Goal: Information Seeking & Learning: Learn about a topic

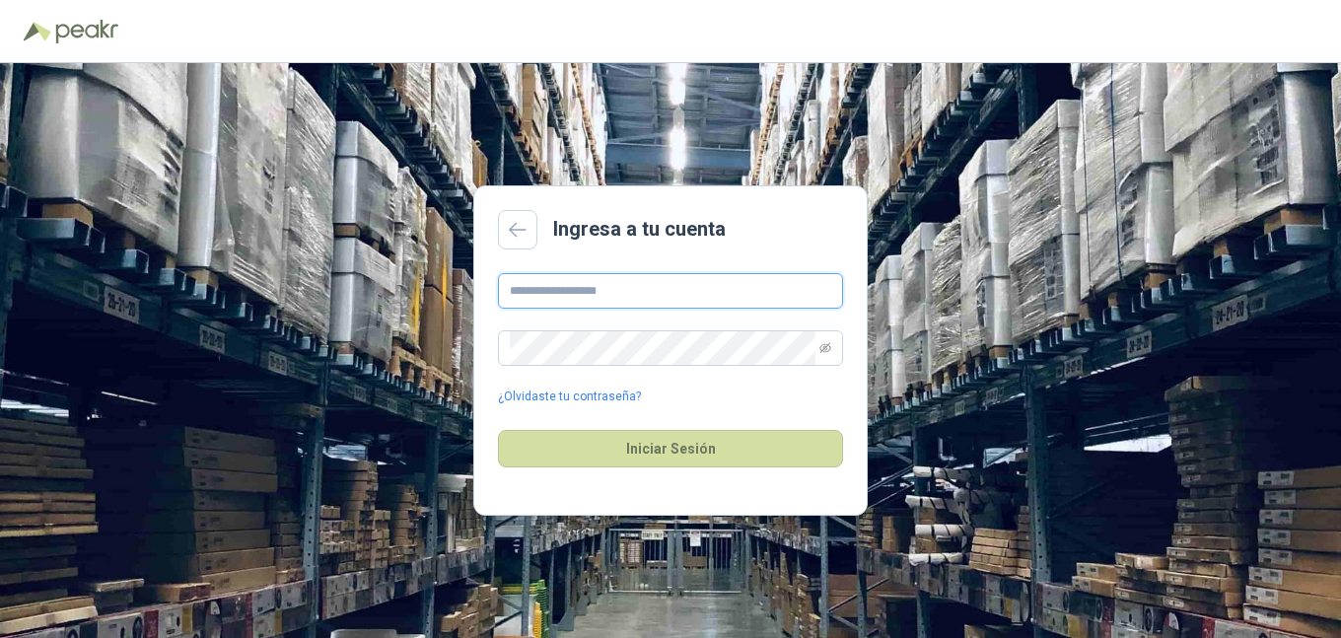
click at [568, 288] on input "text" at bounding box center [670, 291] width 345 height 36
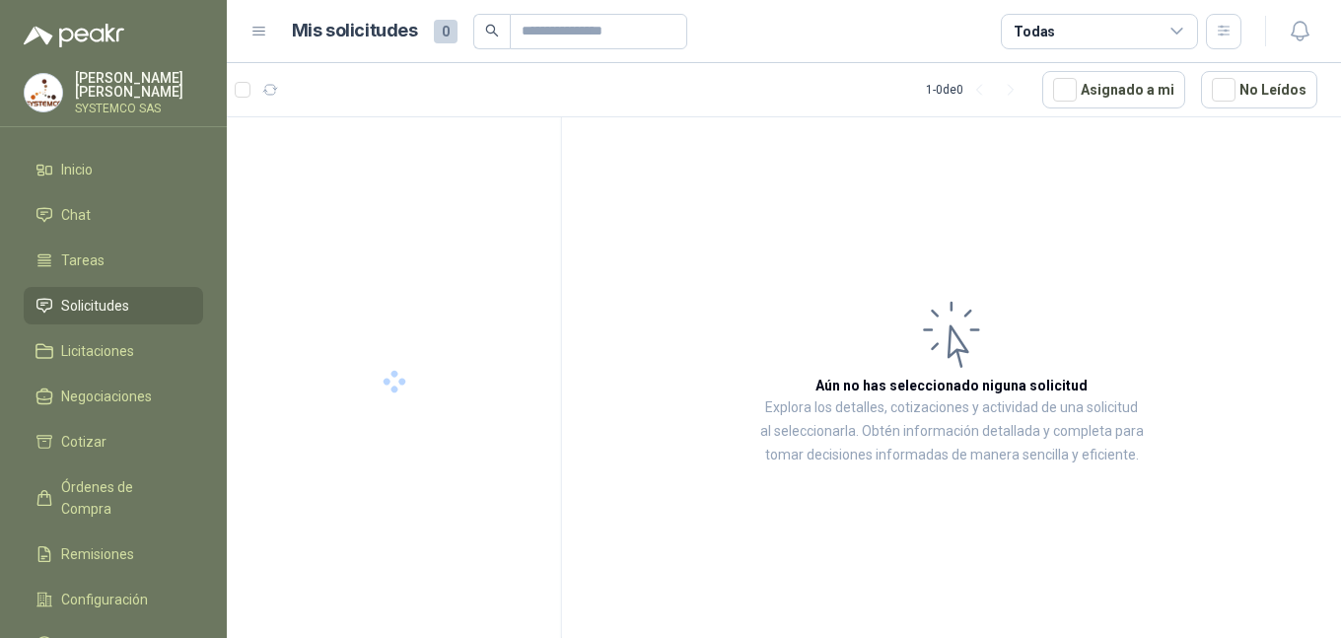
click at [631, 341] on article "Aún no has seleccionado niguna solicitud Explora los detalles, cotizaciones y a…" at bounding box center [951, 381] width 779 height 528
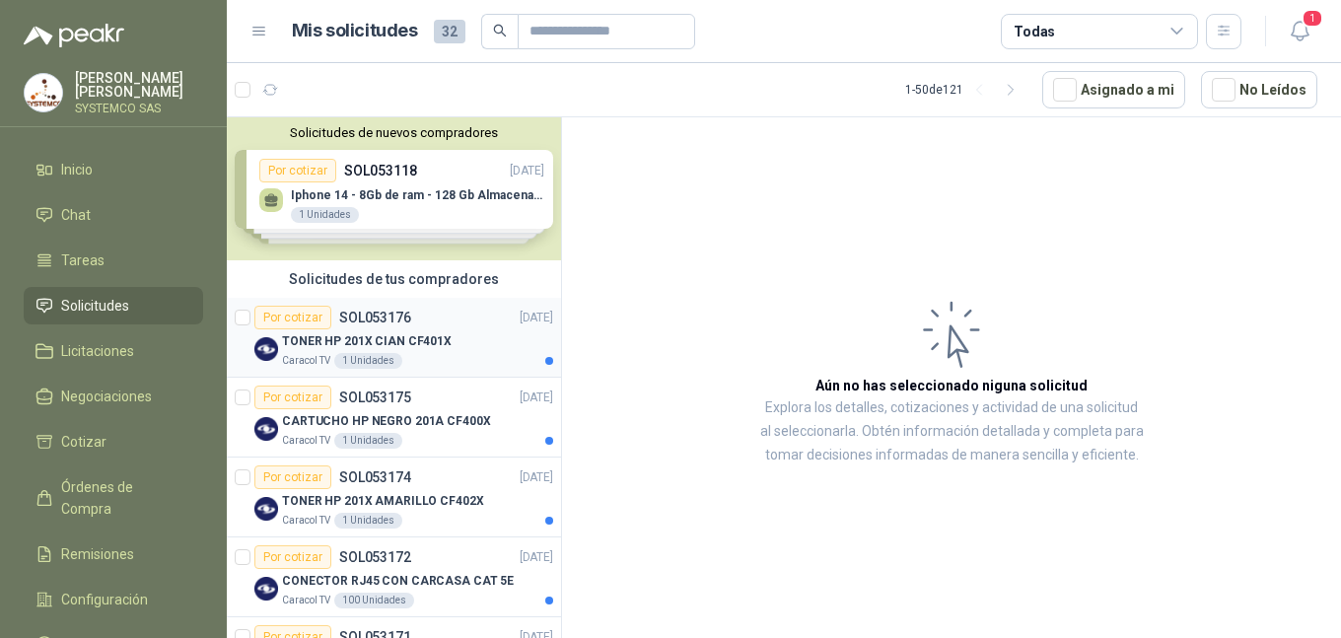
click at [305, 351] on div "TONER HP 201X CIAN CF401X" at bounding box center [417, 341] width 271 height 24
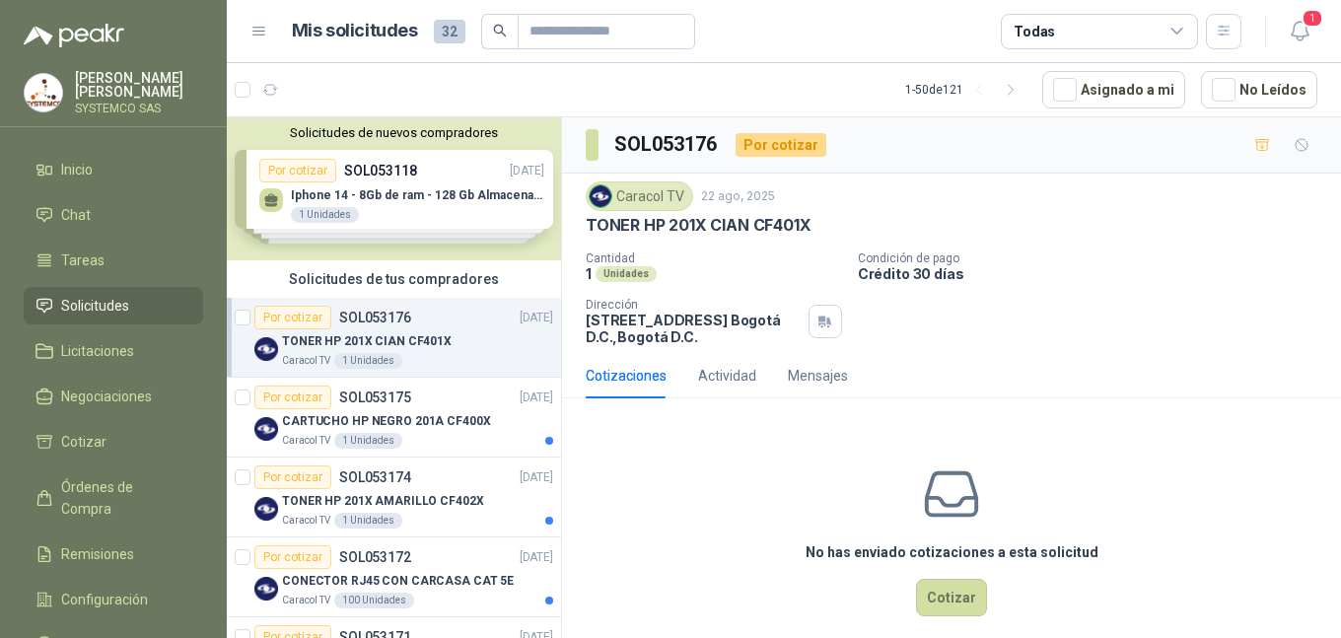
scroll to position [99, 0]
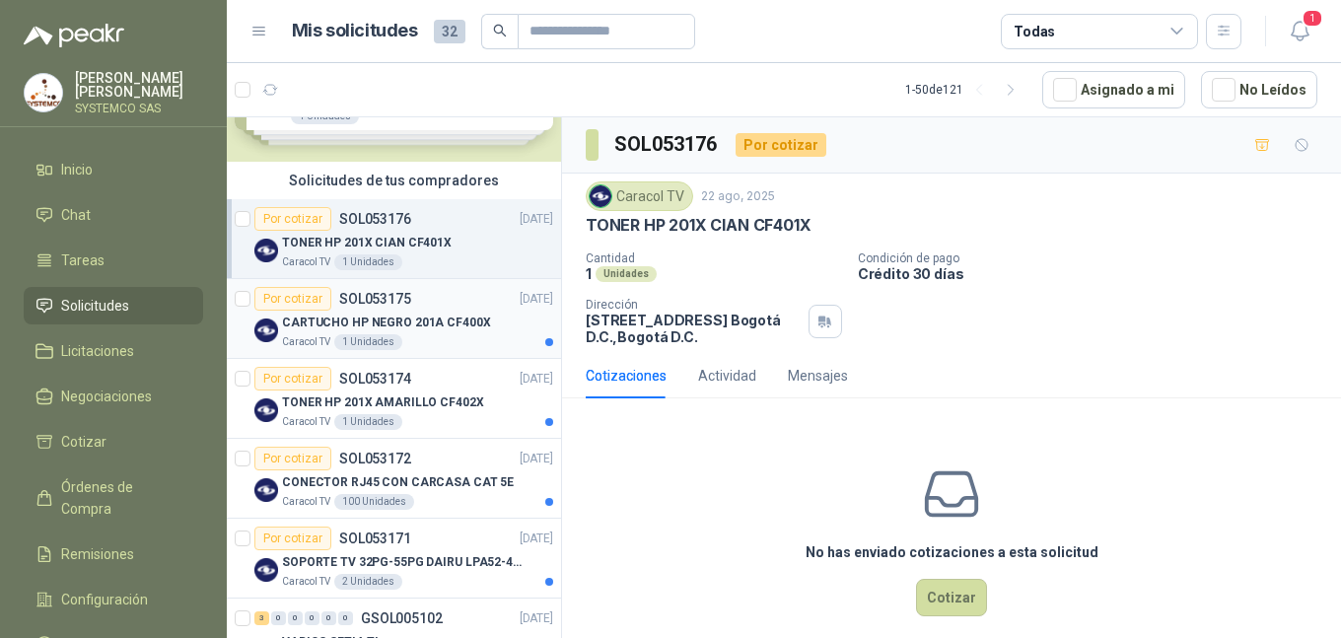
click at [361, 325] on p "CARTUCHO HP NEGRO 201A CF400X" at bounding box center [386, 323] width 209 height 19
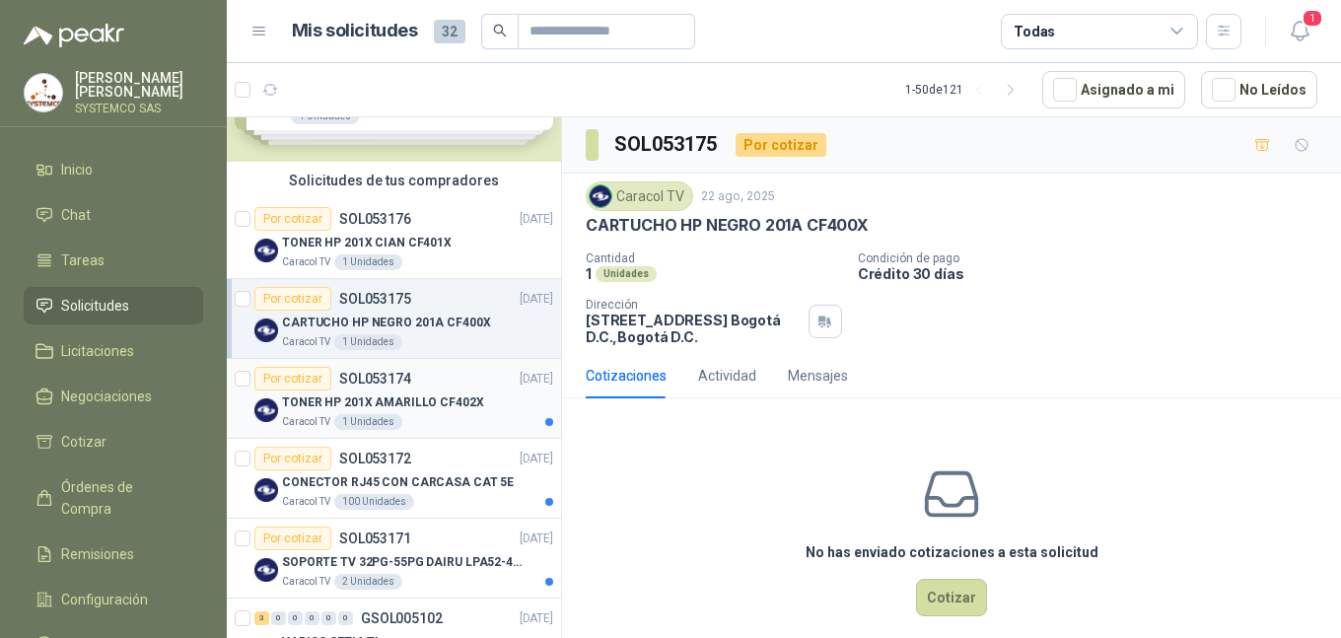
click at [398, 412] on div "TONER HP 201X AMARILLO CF402X" at bounding box center [417, 403] width 271 height 24
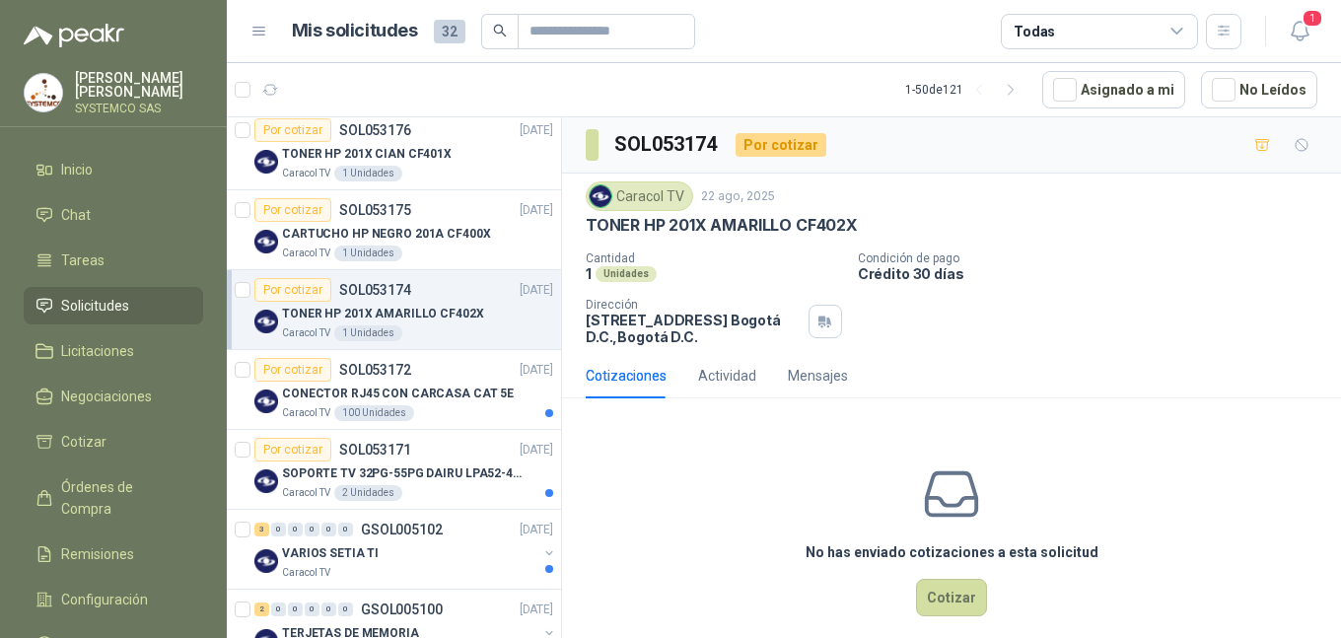
scroll to position [197, 0]
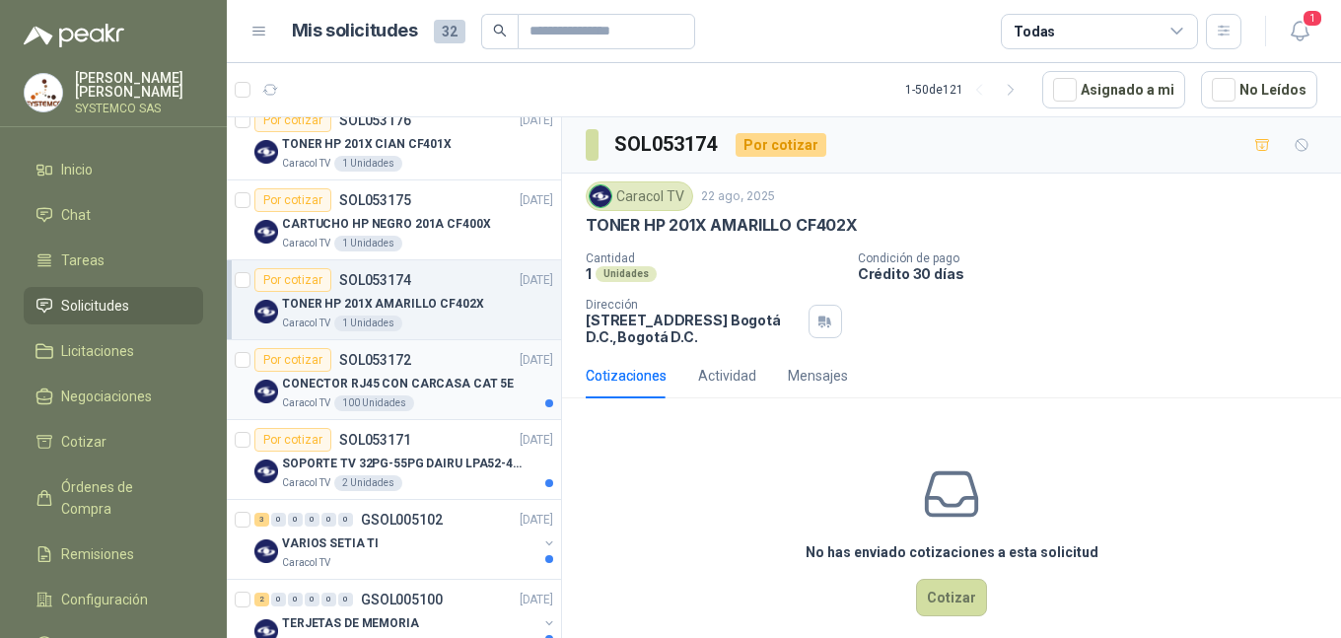
click at [393, 388] on p "CONECTOR RJ45 CON CARCASA CAT 5E" at bounding box center [398, 384] width 232 height 19
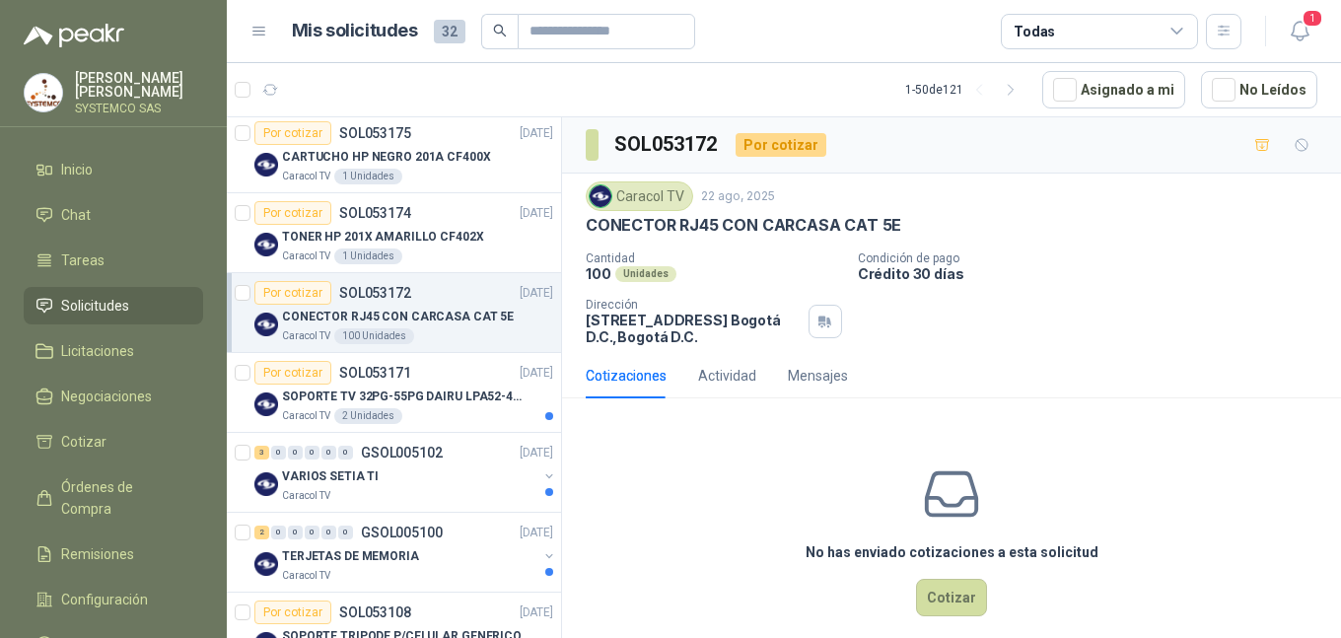
scroll to position [296, 0]
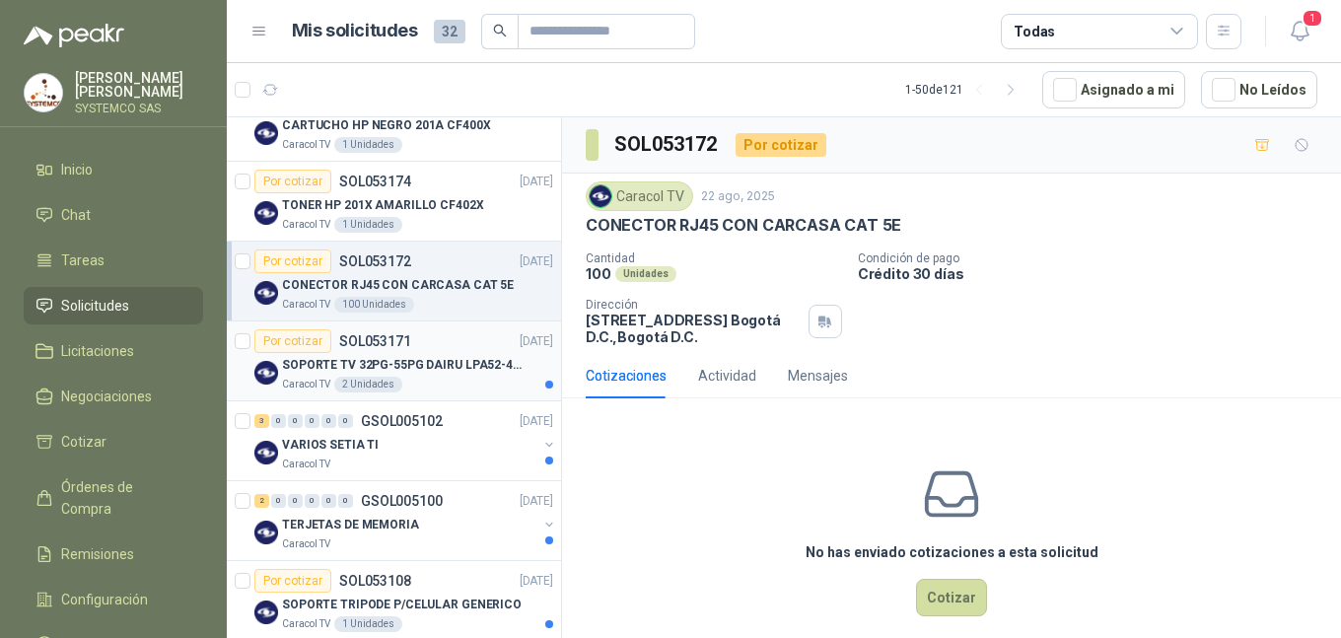
click at [390, 365] on p "SOPORTE TV 32PG-55PG DAIRU LPA52-446KIT2" at bounding box center [405, 365] width 246 height 19
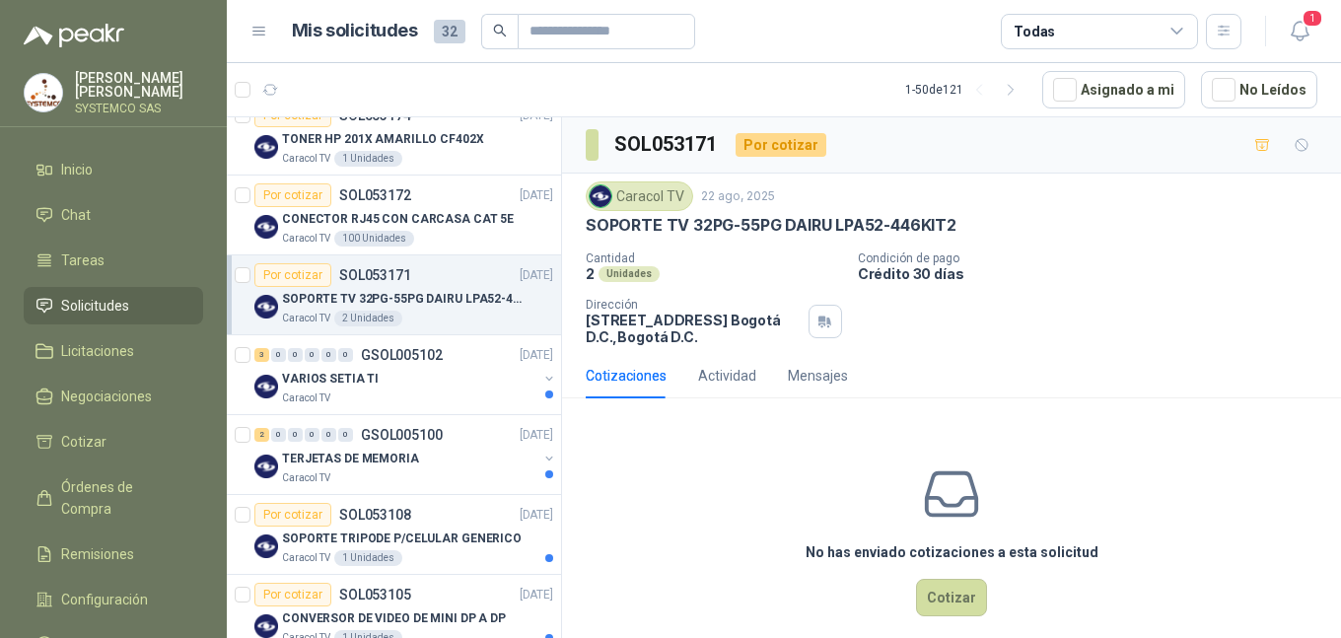
scroll to position [395, 0]
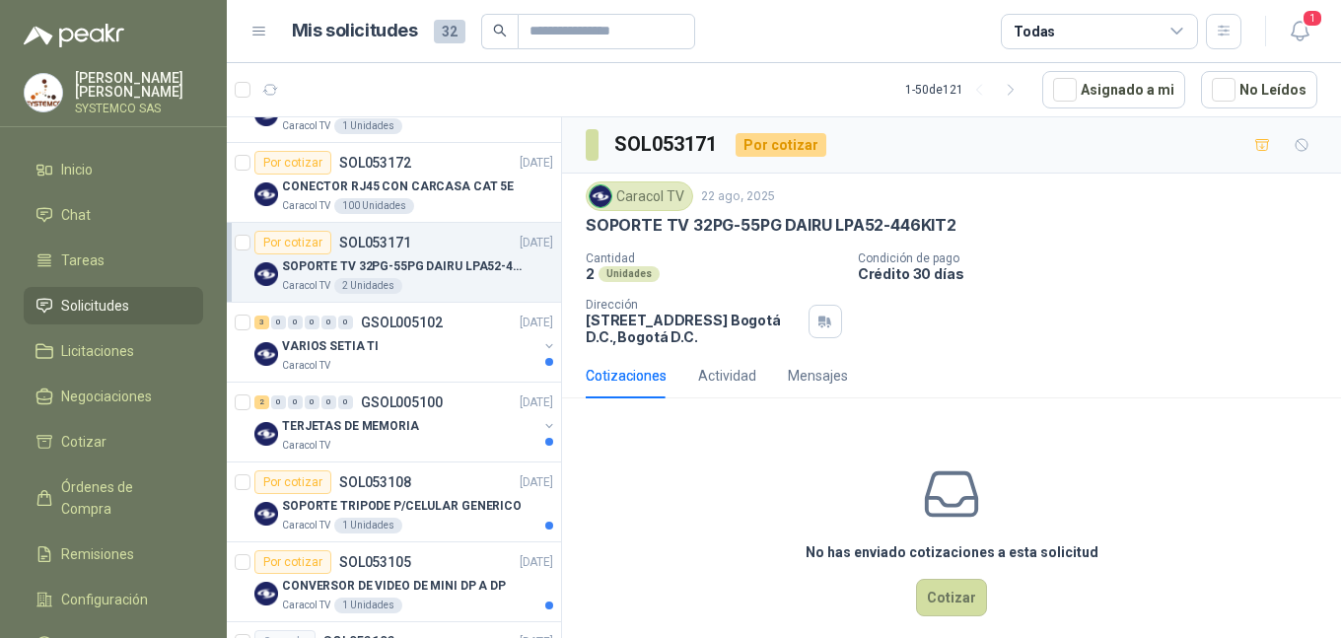
click at [390, 365] on div "Caracol TV" at bounding box center [409, 366] width 255 height 16
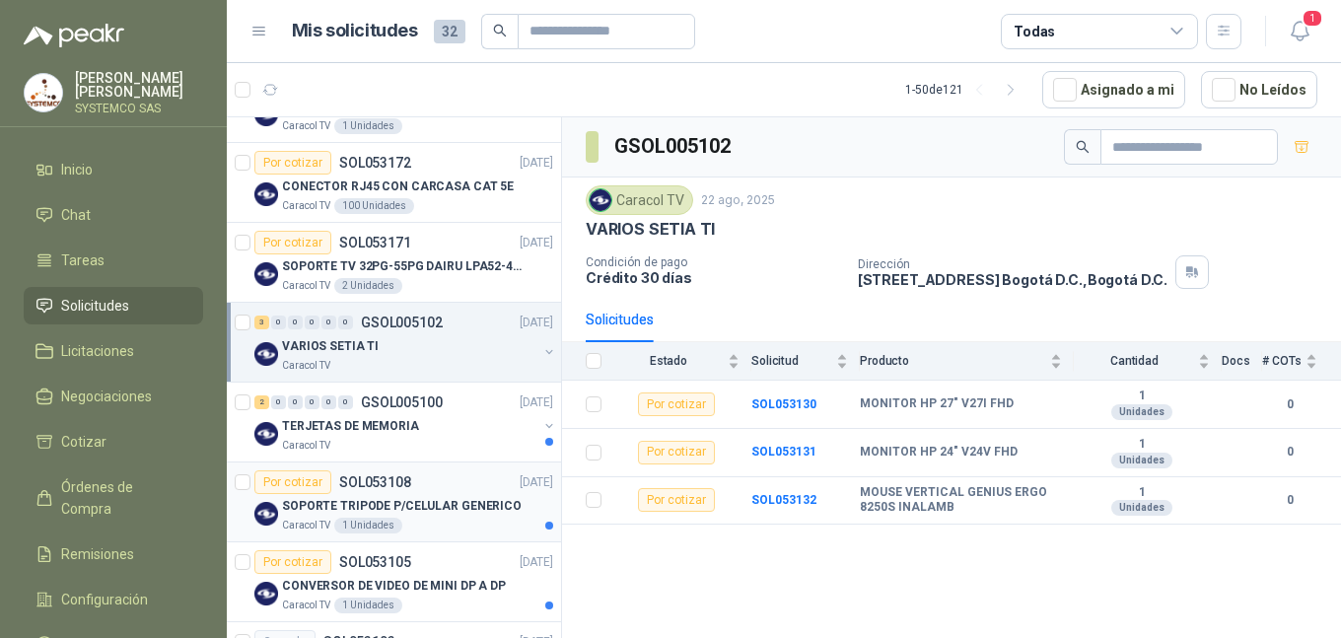
click at [430, 497] on p "SOPORTE TRIPODE P/CELULAR GENERICO" at bounding box center [402, 506] width 240 height 19
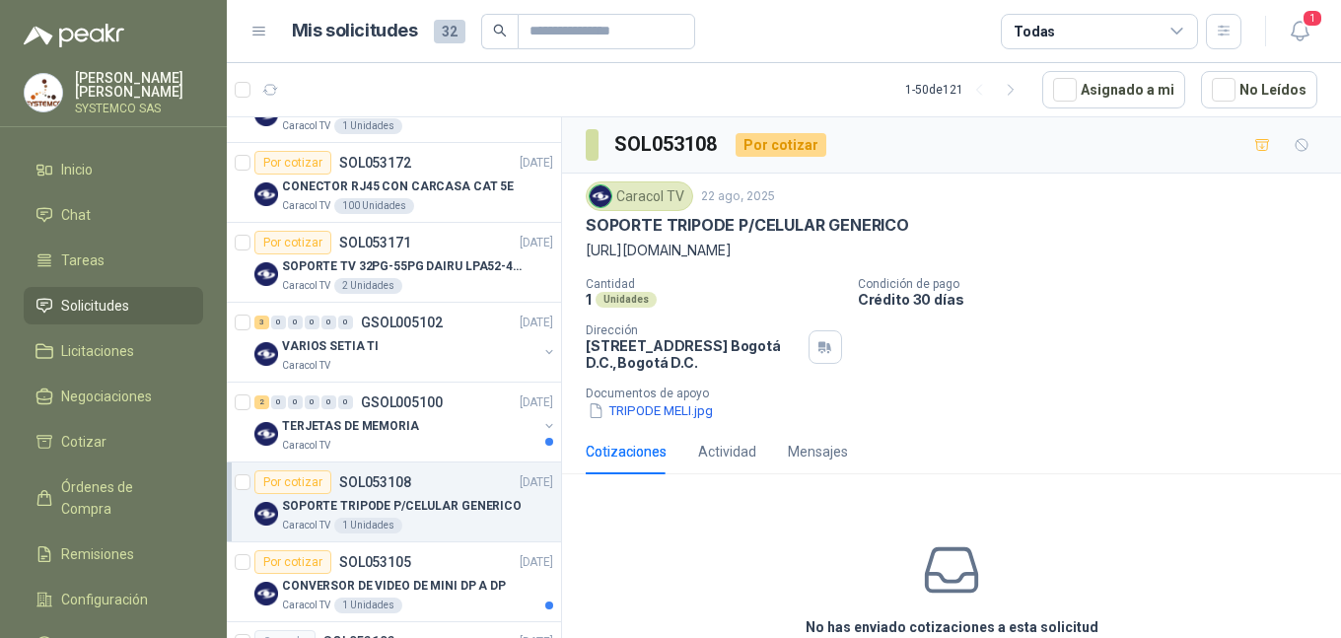
drag, startPoint x: 919, startPoint y: 273, endPoint x: 583, endPoint y: 250, distance: 337.2
click at [583, 250] on div "Caracol TV [DATE] SOPORTE TRIPODE P/CELULAR GENERICO [URL][DOMAIN_NAME] Cantida…" at bounding box center [951, 301] width 779 height 255
copy p "[URL][DOMAIN_NAME]"
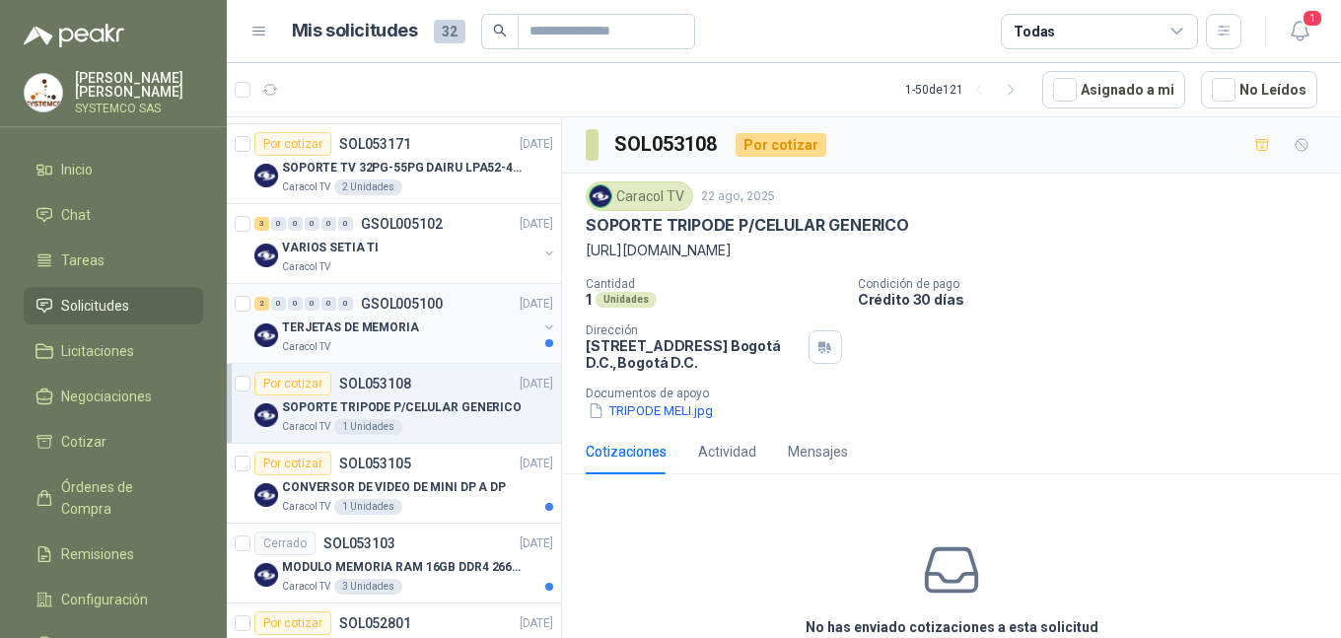
scroll to position [592, 0]
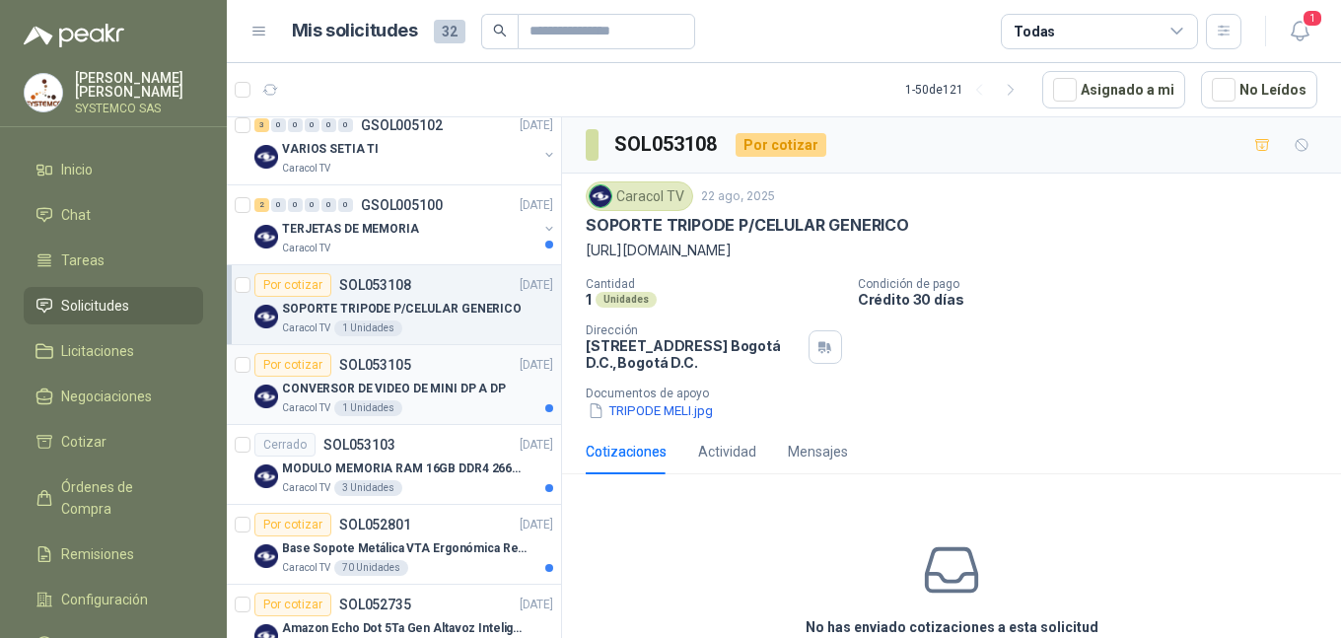
click at [442, 382] on p "CONVERSOR DE VIDEO DE MINI DP A DP" at bounding box center [394, 389] width 224 height 19
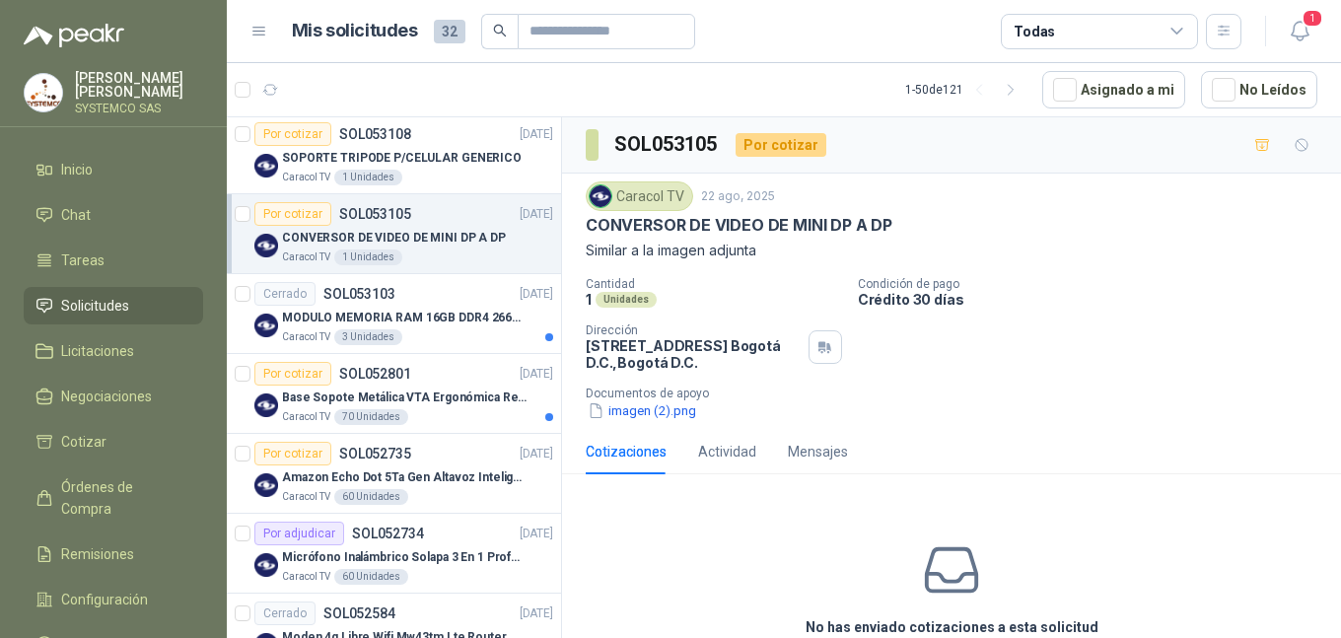
scroll to position [789, 0]
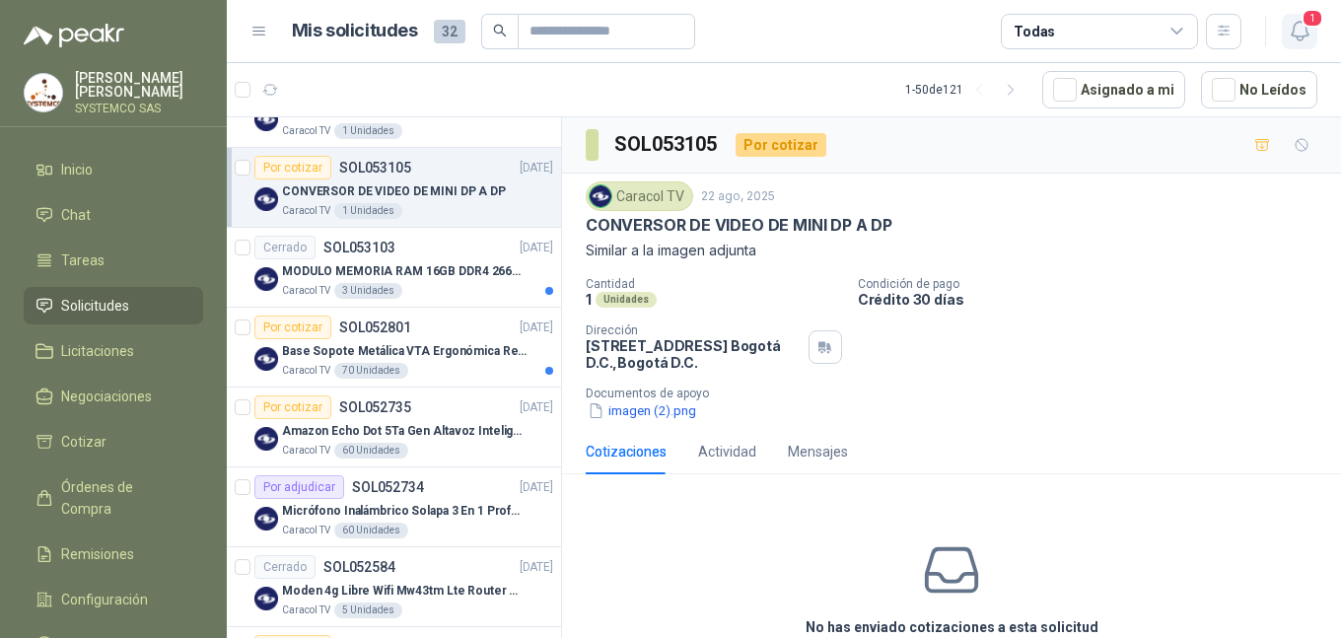
click at [1293, 34] on icon "button" at bounding box center [1300, 31] width 25 height 25
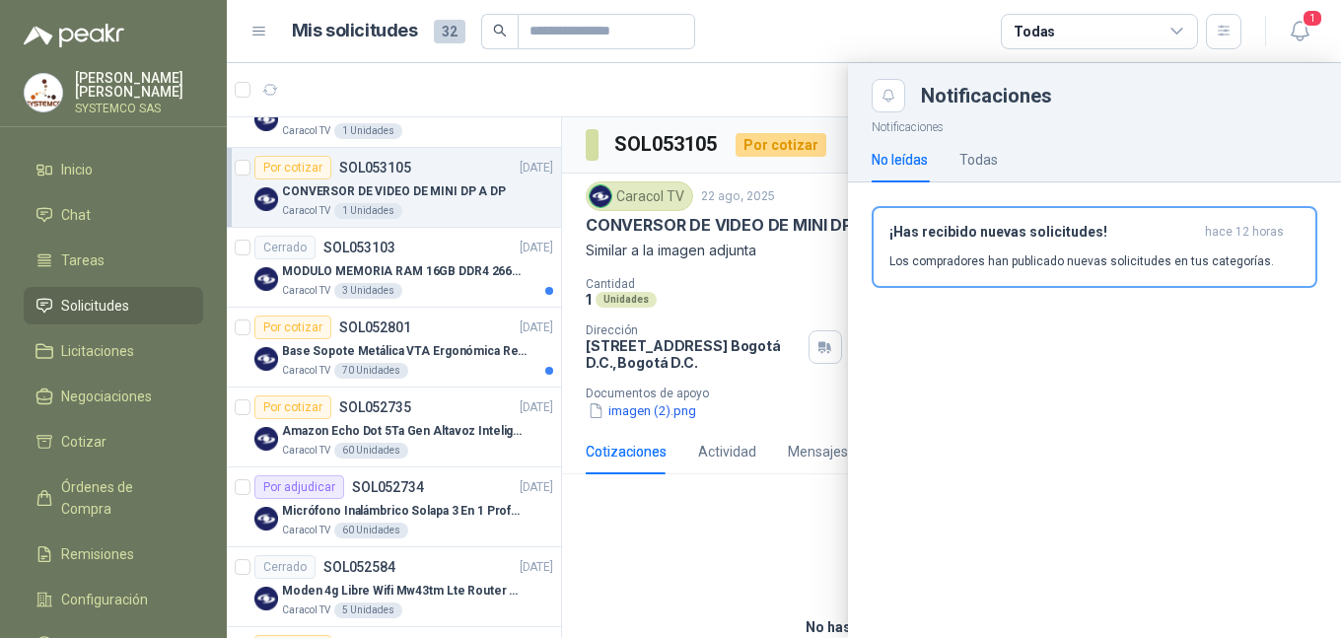
click at [1206, 445] on div "Notificaciones No leídas Todas ¡Has recibido nuevas solicitudes! hace 12 horas …" at bounding box center [1094, 375] width 493 height 526
click at [1125, 279] on button "¡Has recibido nuevas solicitudes! hace 12 horas Los compradores han publicado n…" at bounding box center [1095, 247] width 446 height 82
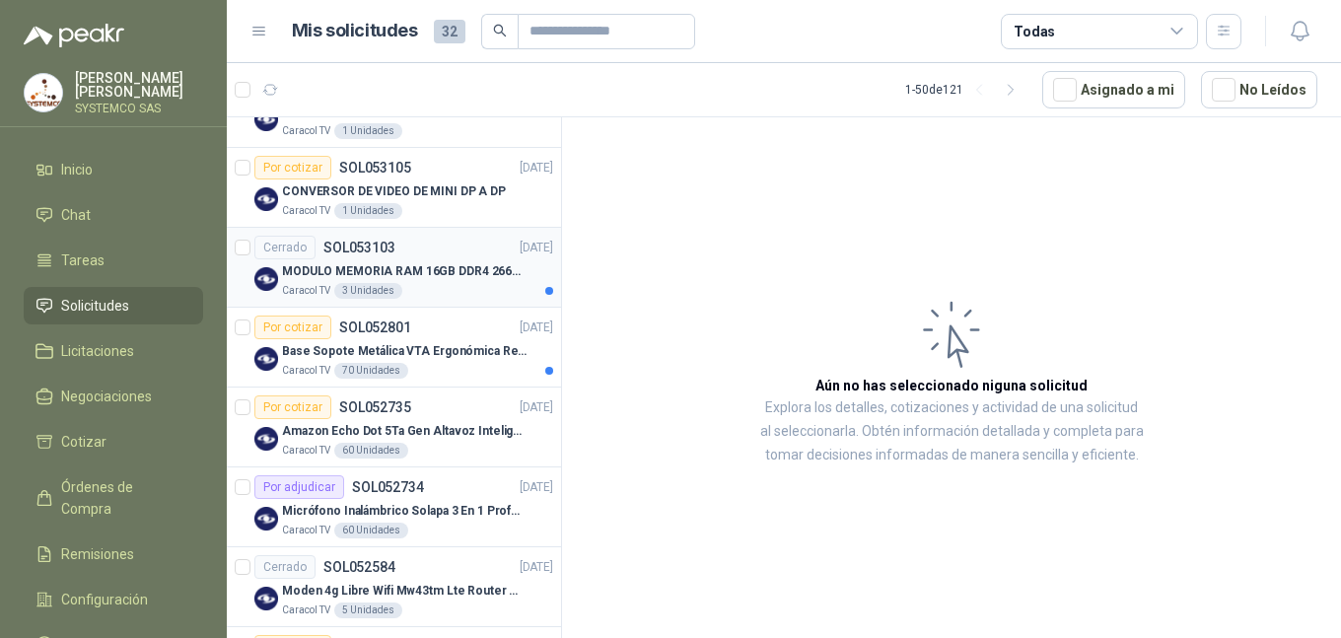
click at [459, 290] on div "Caracol TV 3 Unidades" at bounding box center [417, 291] width 271 height 16
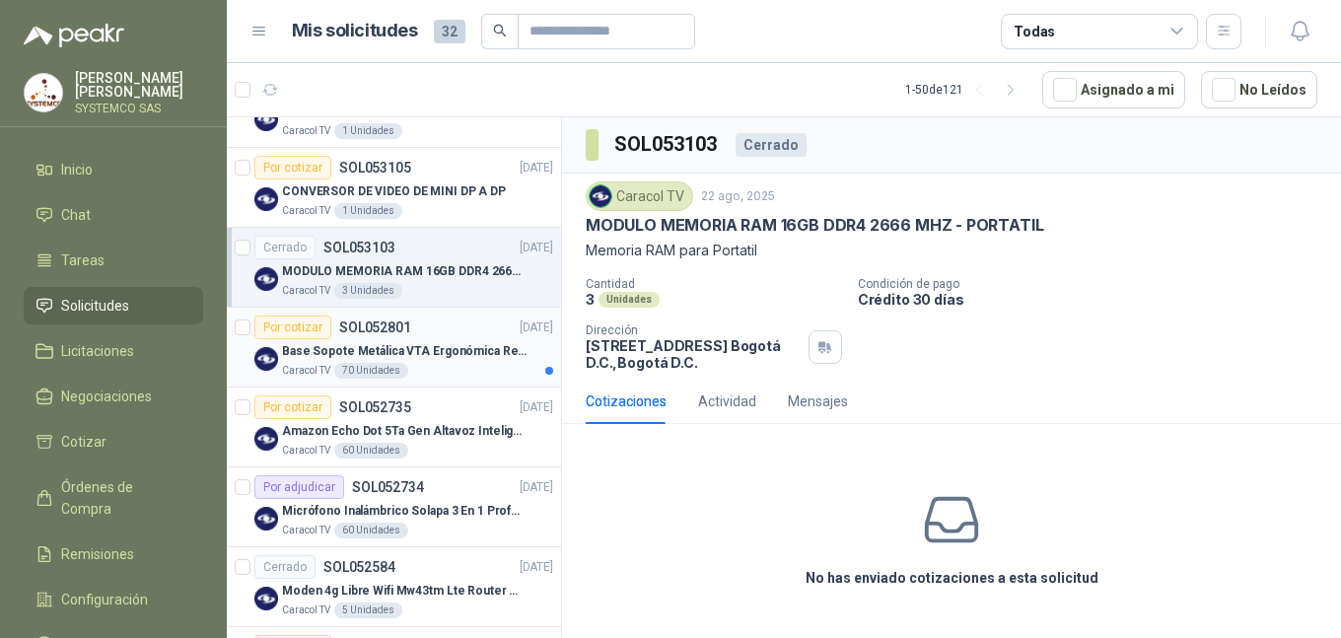
click at [450, 342] on p "Base Sopote Metálica VTA Ergonómica Retráctil para Portátil" at bounding box center [405, 351] width 246 height 19
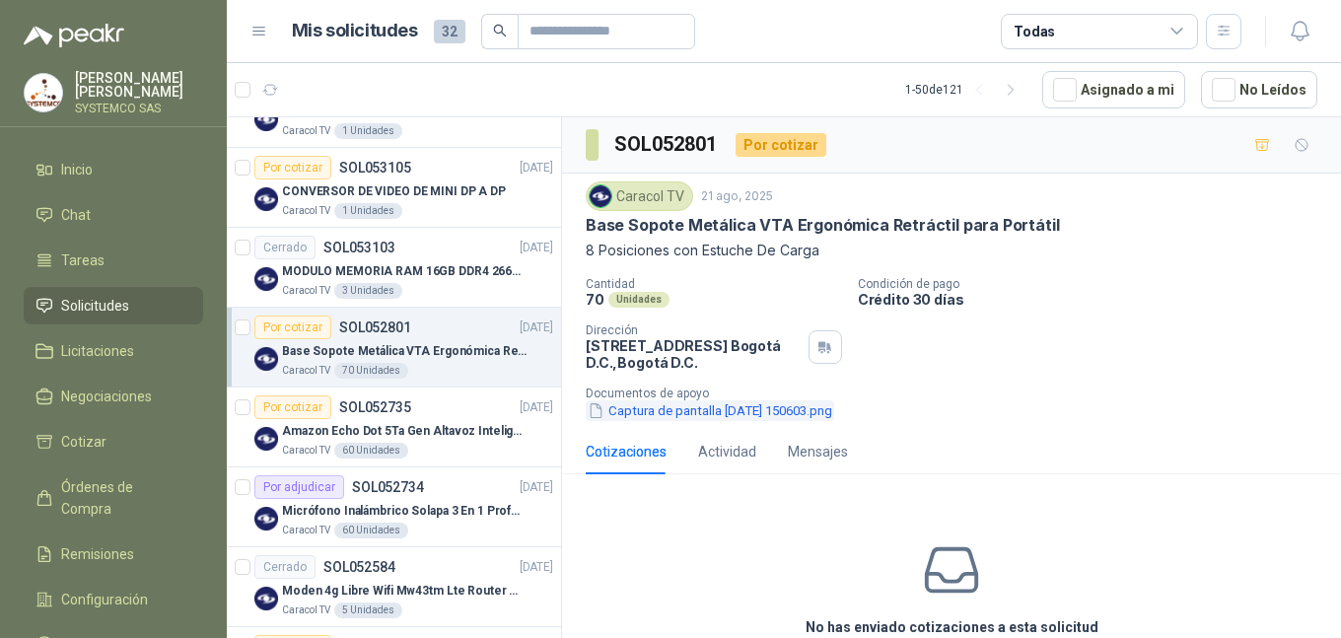
click at [778, 406] on button "Captura de pantalla [DATE] 150603.png" at bounding box center [710, 410] width 249 height 21
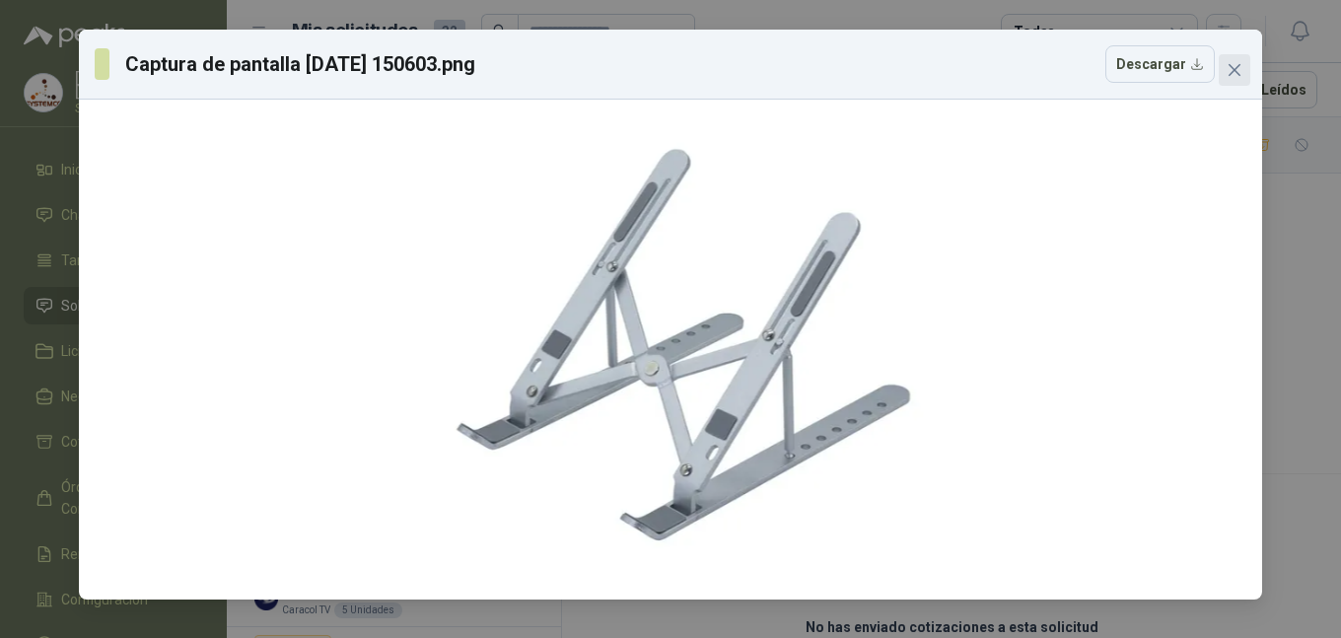
click at [1245, 71] on span "Close" at bounding box center [1235, 70] width 32 height 16
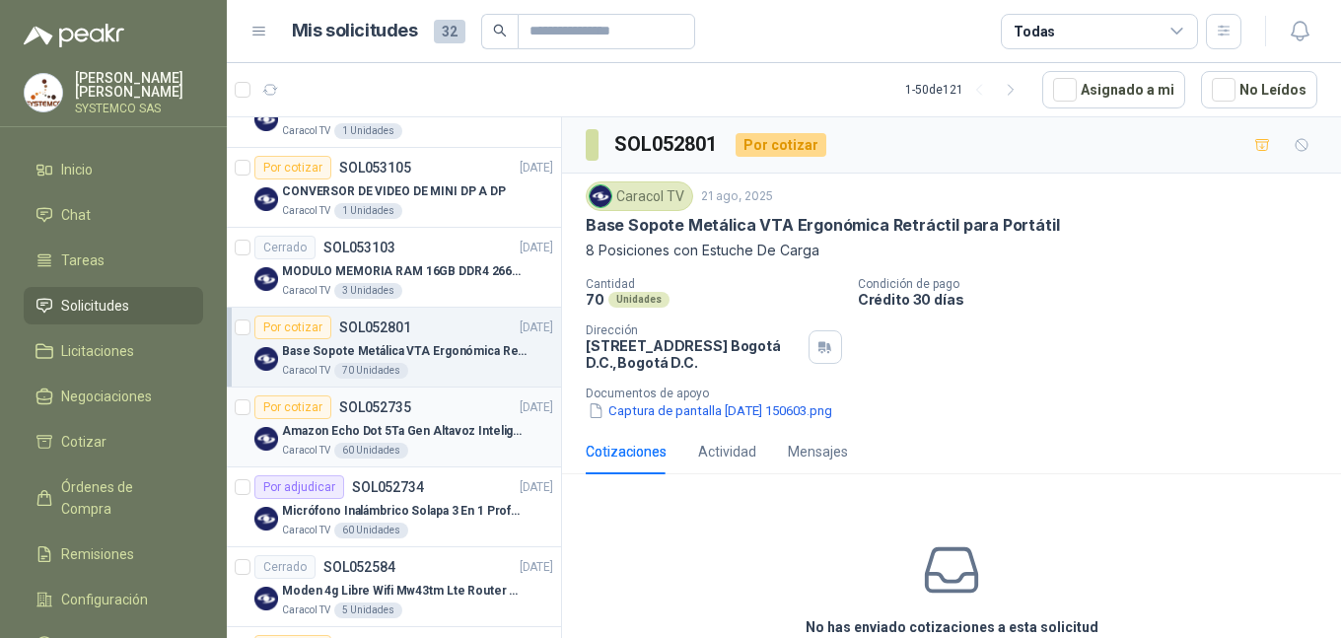
click at [379, 414] on p "SOL052735" at bounding box center [375, 407] width 72 height 14
